Goal: Task Accomplishment & Management: Use online tool/utility

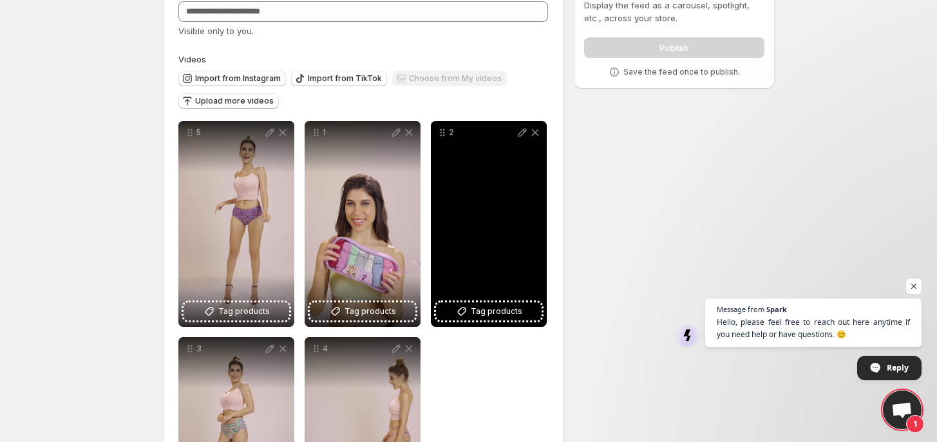
scroll to position [211, 0]
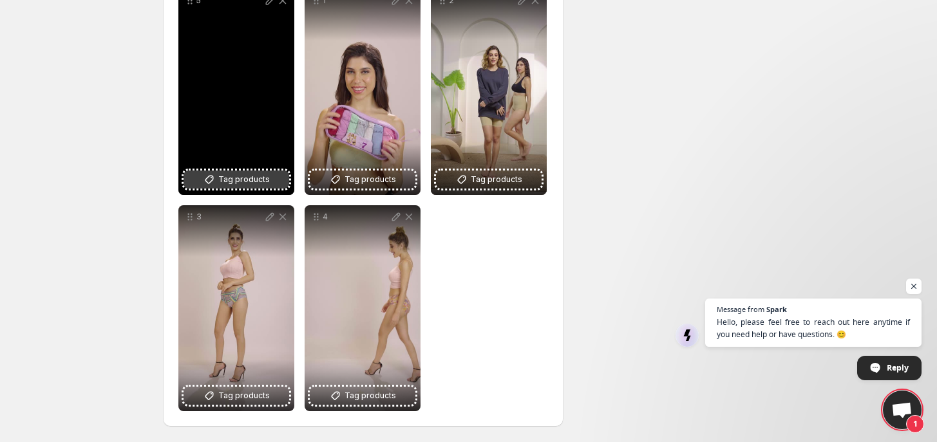
click at [209, 175] on icon at bounding box center [209, 179] width 13 height 13
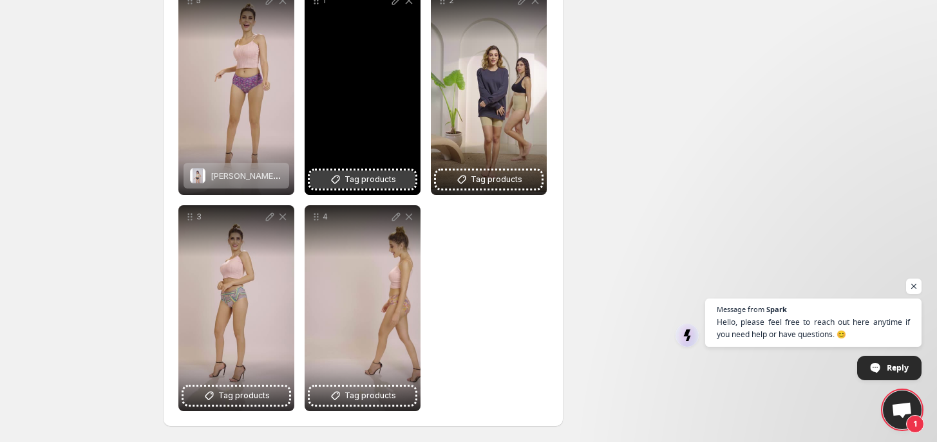
click at [358, 180] on span "Tag products" at bounding box center [371, 179] width 52 height 13
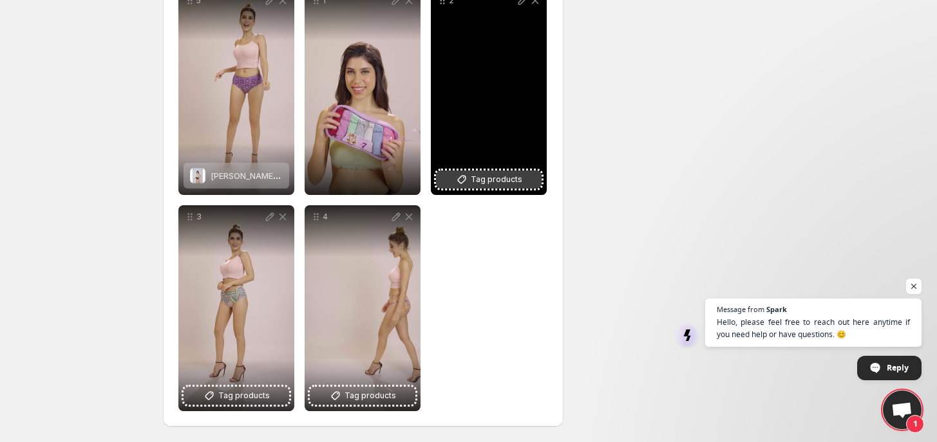
click at [498, 180] on span "Tag products" at bounding box center [497, 179] width 52 height 13
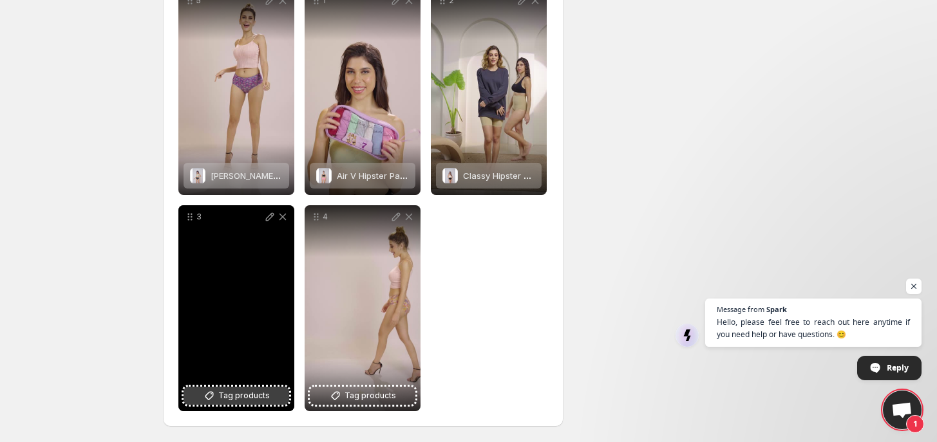
click at [209, 400] on icon at bounding box center [209, 396] width 8 height 8
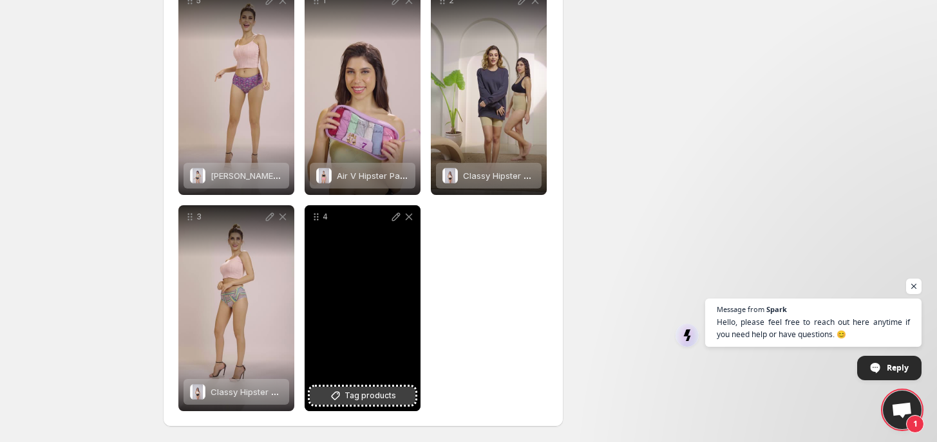
click at [380, 403] on span "Tag products" at bounding box center [371, 396] width 52 height 13
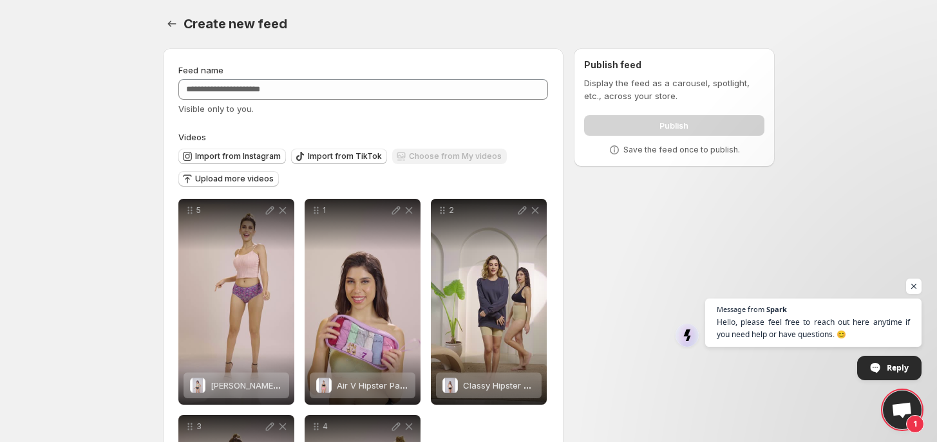
scroll to position [0, 0]
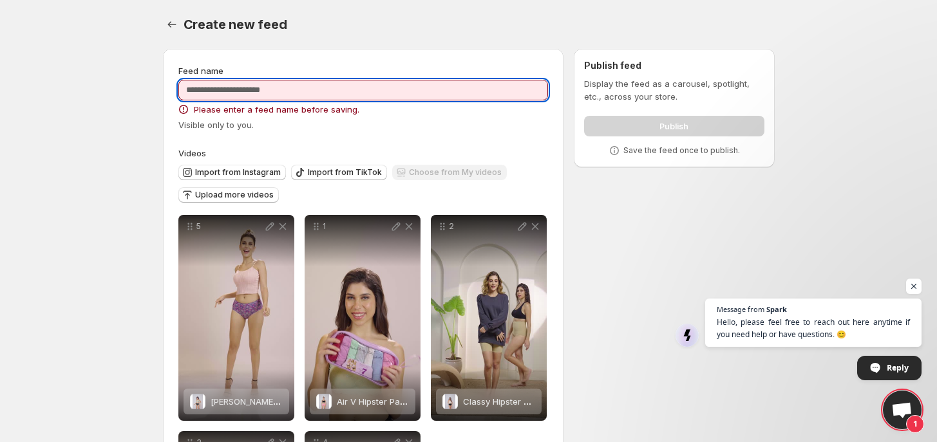
click at [230, 88] on input "Feed name" at bounding box center [363, 90] width 370 height 21
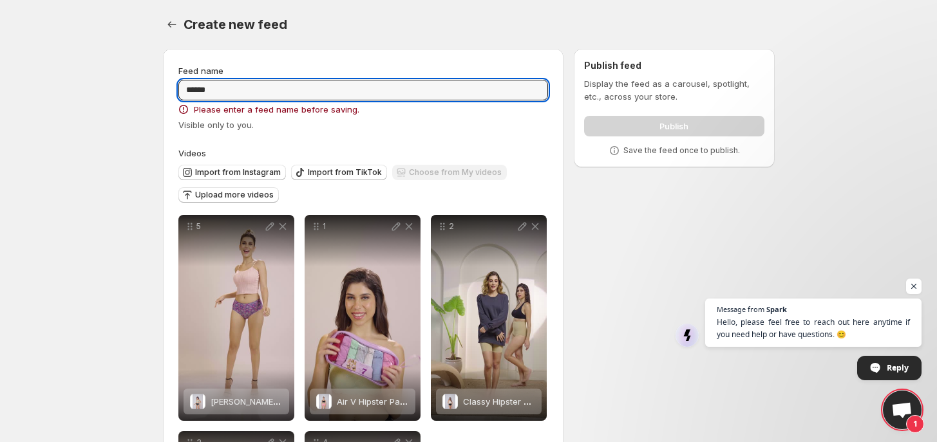
type input "******"
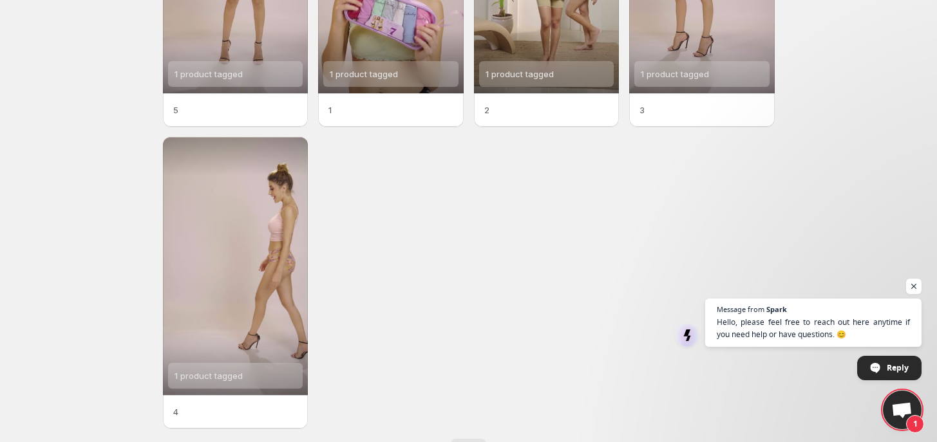
scroll to position [242, 0]
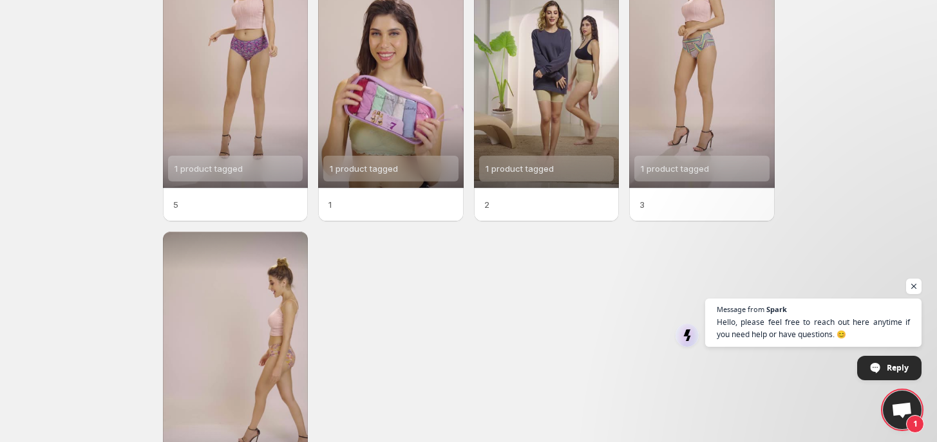
scroll to position [242, 0]
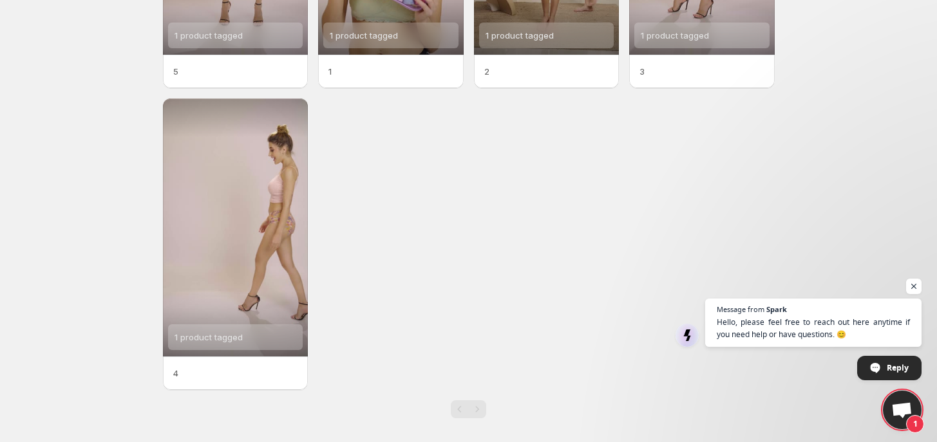
scroll to position [259, 0]
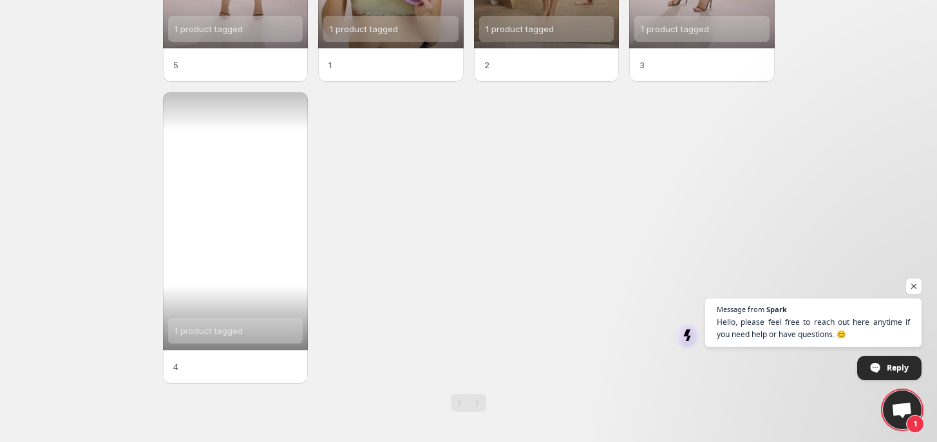
click at [234, 276] on div "1 product tagged" at bounding box center [236, 221] width 146 height 258
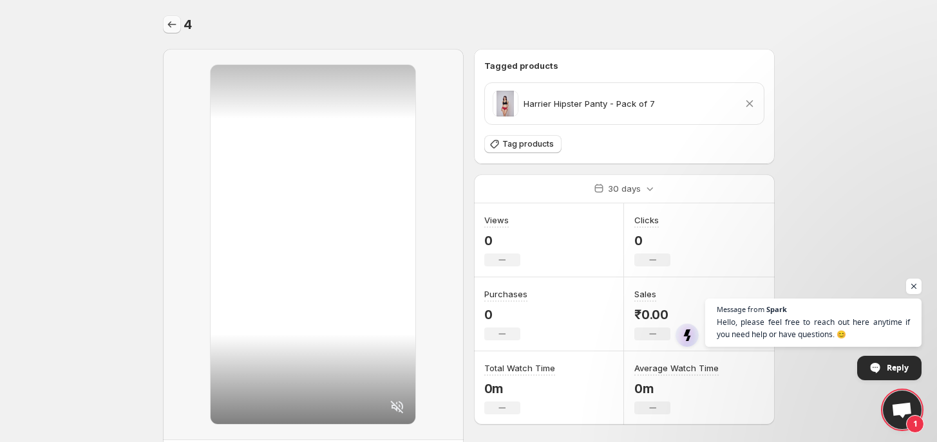
click at [166, 25] on icon "Settings" at bounding box center [172, 24] width 13 height 13
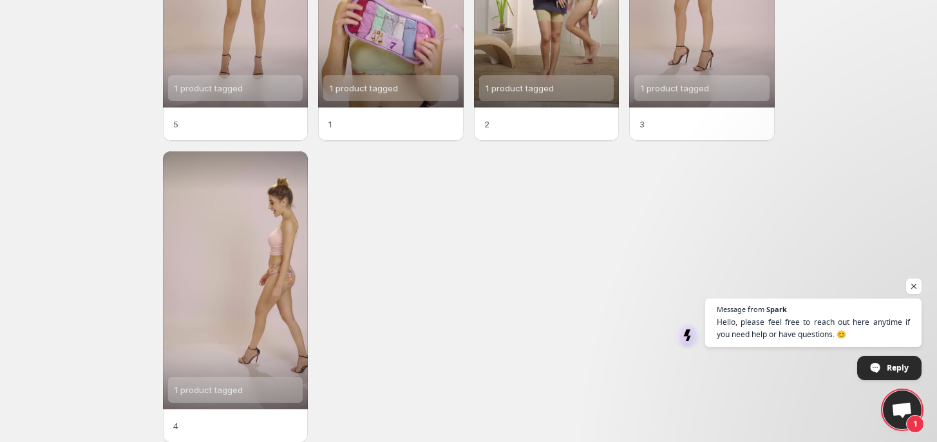
scroll to position [242, 0]
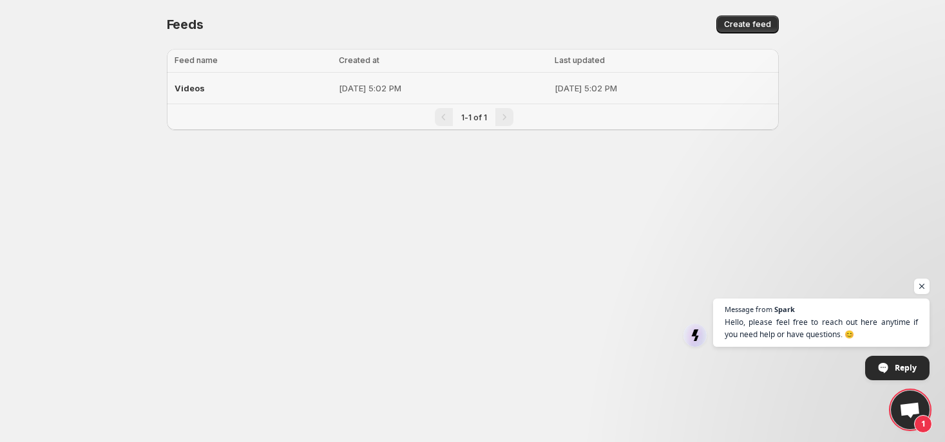
click at [339, 89] on p "[DATE] 5:02 PM" at bounding box center [443, 88] width 208 height 13
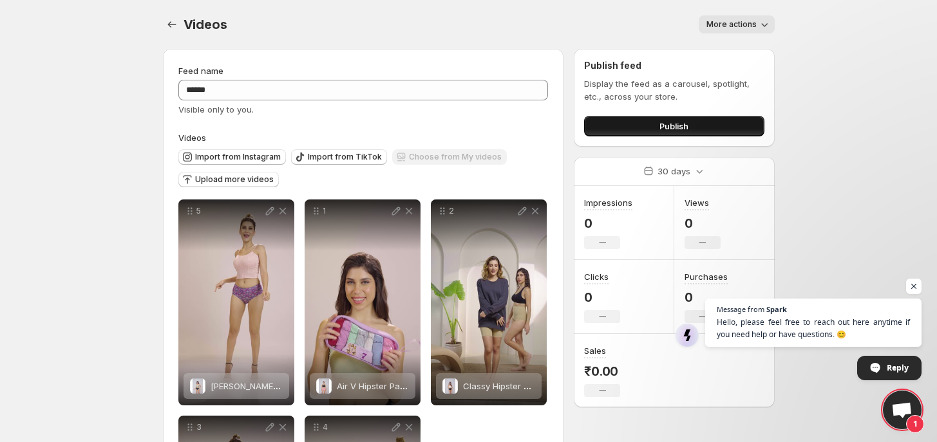
click at [626, 122] on button "Publish" at bounding box center [674, 126] width 180 height 21
click at [604, 119] on button "Publish" at bounding box center [674, 126] width 180 height 21
